Goal: Information Seeking & Learning: Learn about a topic

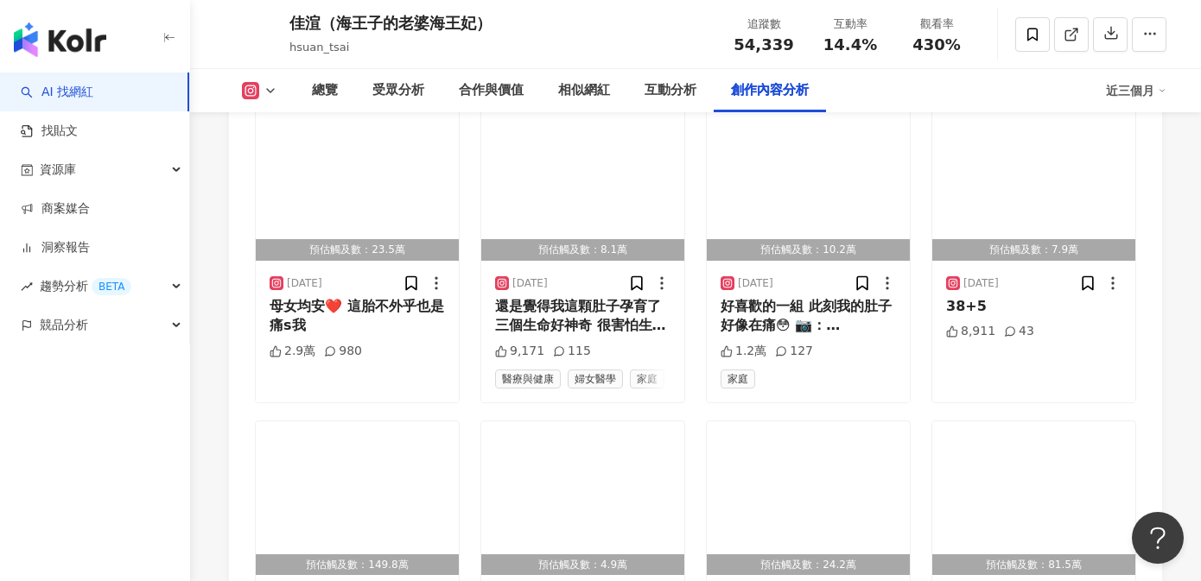
scroll to position [6066, 0]
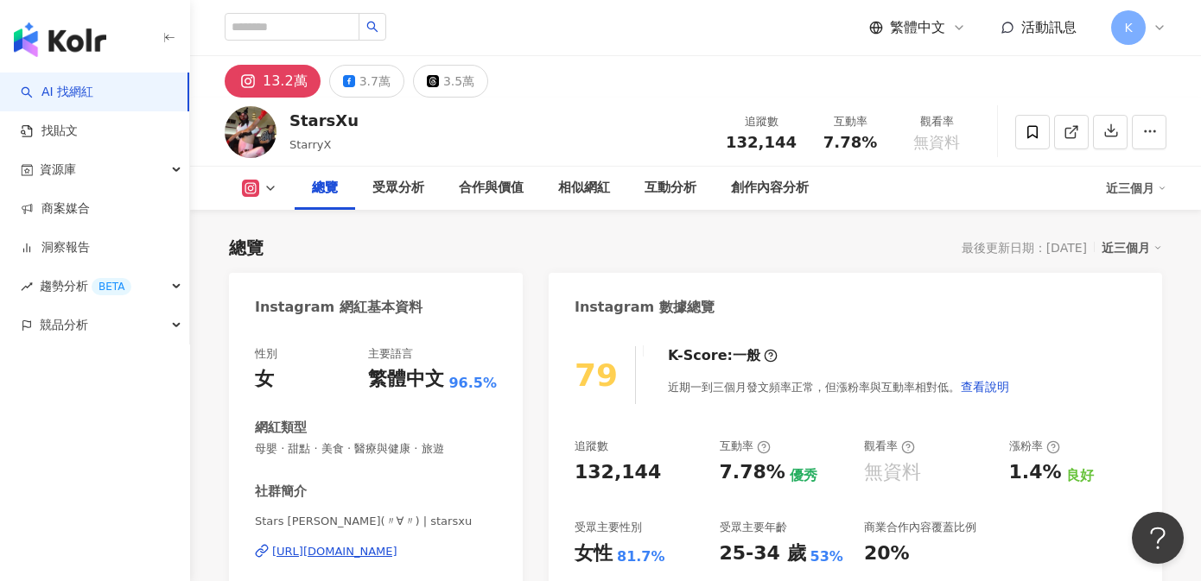
scroll to position [105, 0]
